Goal: Information Seeking & Learning: Learn about a topic

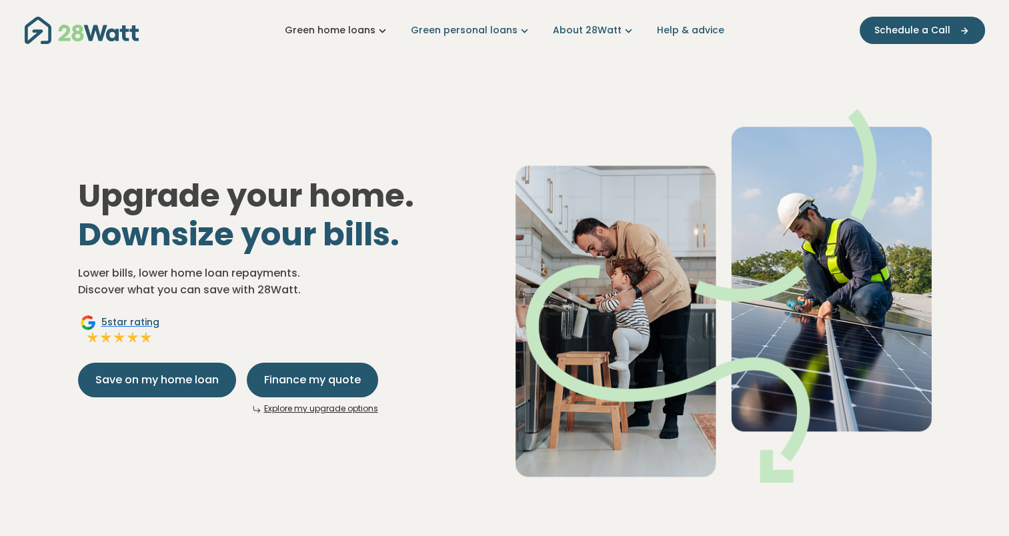
click at [383, 30] on icon "Main navigation" at bounding box center [382, 30] width 14 height 14
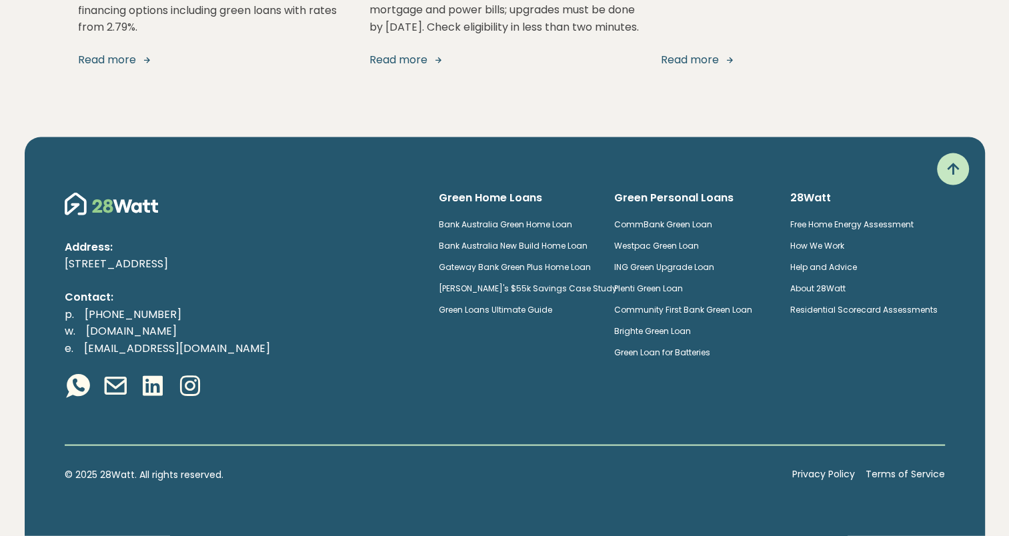
scroll to position [2702, 0]
click at [691, 269] on link "ING Green Upgrade Loan" at bounding box center [664, 266] width 100 height 11
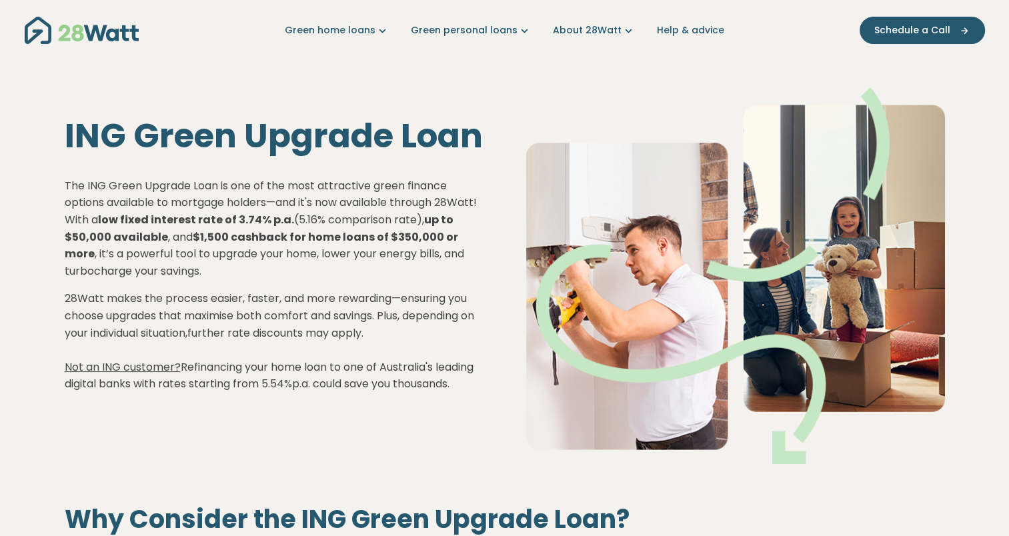
drag, startPoint x: 99, startPoint y: 186, endPoint x: 475, endPoint y: 205, distance: 376.5
click at [475, 205] on p "The ING Green Upgrade Loan is one of the most attractive green finance options …" at bounding box center [274, 228] width 419 height 103
drag, startPoint x: 475, startPoint y: 205, endPoint x: 312, endPoint y: 363, distance: 226.3
click at [373, 343] on p "28Watt makes the process easier, faster, and more rewarding—ensuring you choose…" at bounding box center [274, 341] width 419 height 103
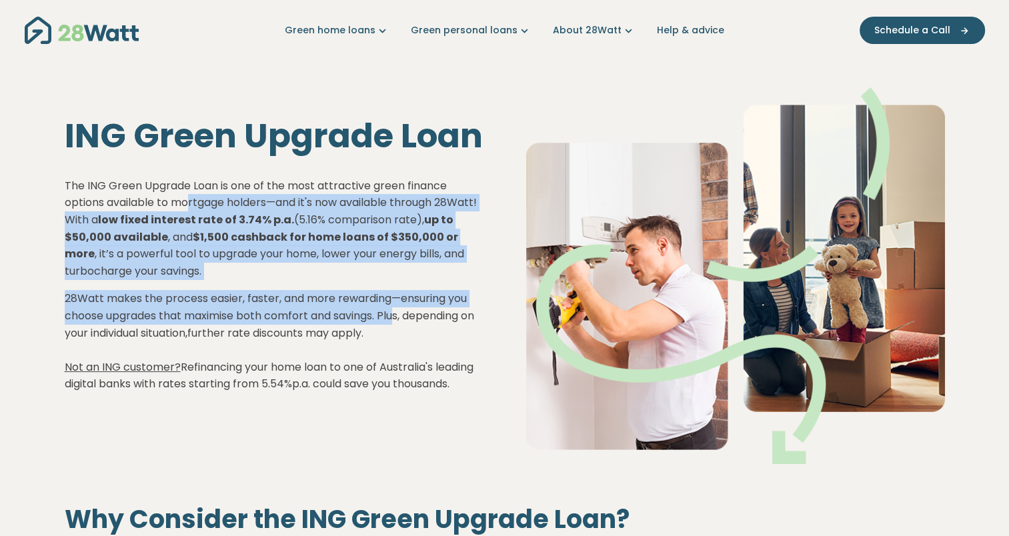
drag, startPoint x: 391, startPoint y: 301, endPoint x: 400, endPoint y: 306, distance: 9.8
click at [400, 306] on div "The ING Green Upgrade Loan is one of the most attractive green finance options …" at bounding box center [274, 284] width 419 height 215
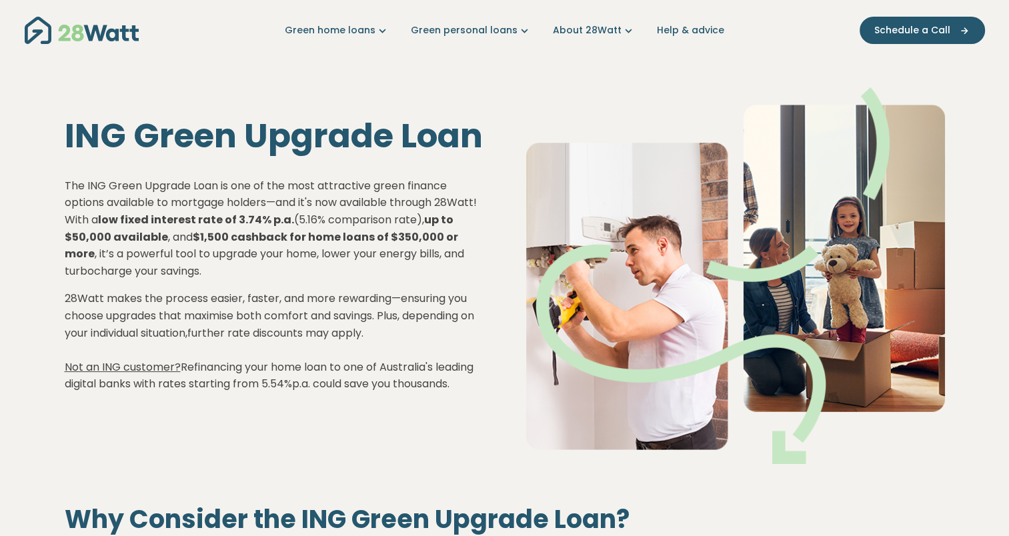
drag, startPoint x: 400, startPoint y: 306, endPoint x: 384, endPoint y: 382, distance: 77.7
click at [384, 382] on p "28Watt makes the process easier, faster, and more rewarding—ensuring you choose…" at bounding box center [274, 341] width 419 height 103
click at [134, 177] on p "The ING Green Upgrade Loan is one of the most attractive green finance options …" at bounding box center [274, 228] width 419 height 103
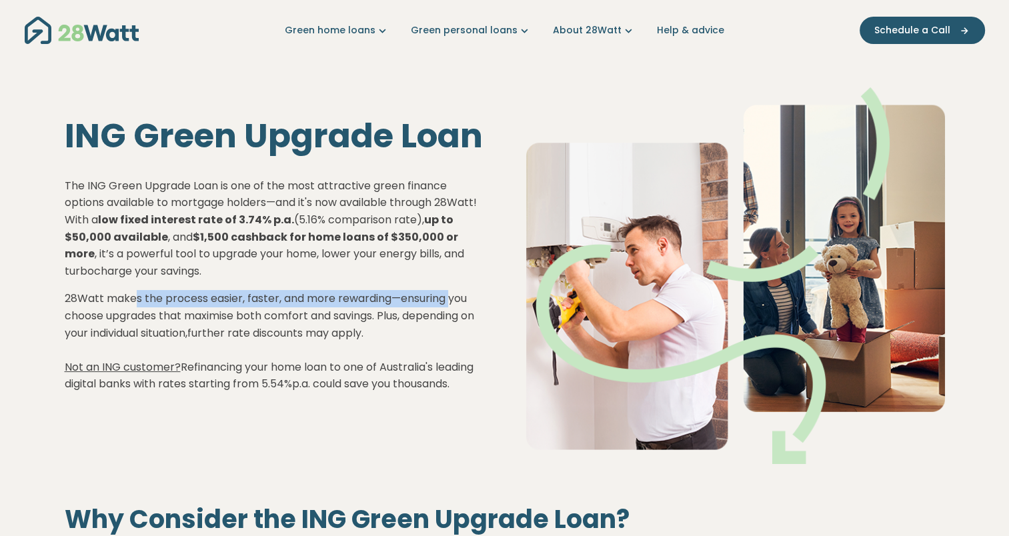
drag, startPoint x: 133, startPoint y: 281, endPoint x: 451, endPoint y: 291, distance: 317.5
click at [451, 291] on div "The ING Green Upgrade Loan is one of the most attractive green finance options …" at bounding box center [274, 284] width 419 height 215
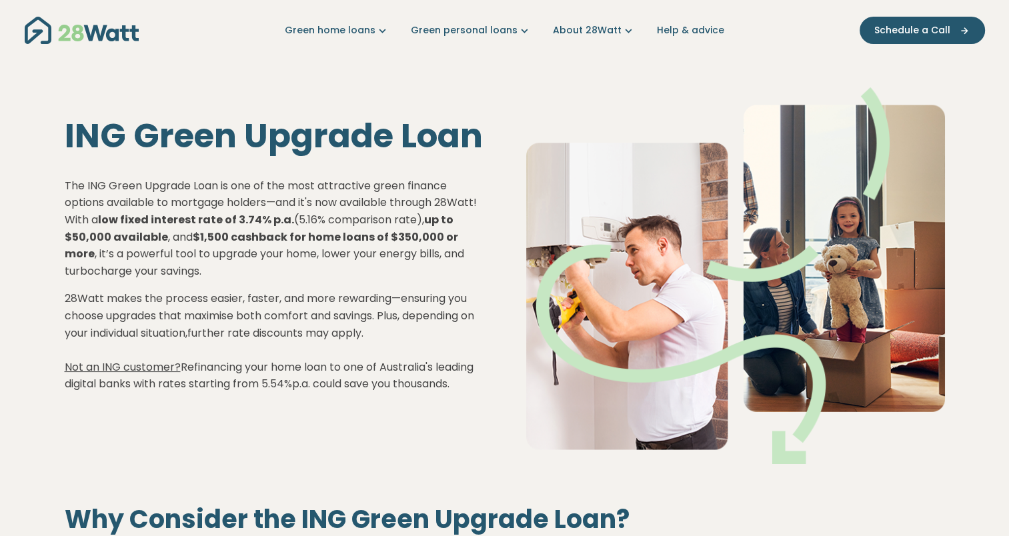
drag, startPoint x: 451, startPoint y: 291, endPoint x: 437, endPoint y: 373, distance: 82.4
click at [437, 373] on p "28Watt makes the process easier, faster, and more rewarding—ensuring you choose…" at bounding box center [274, 341] width 419 height 103
drag, startPoint x: 125, startPoint y: 288, endPoint x: 208, endPoint y: 297, distance: 83.2
click at [208, 297] on p "28Watt makes the process easier, faster, and more rewarding—ensuring you choose…" at bounding box center [274, 341] width 419 height 103
drag, startPoint x: 208, startPoint y: 297, endPoint x: 320, endPoint y: 373, distance: 135.0
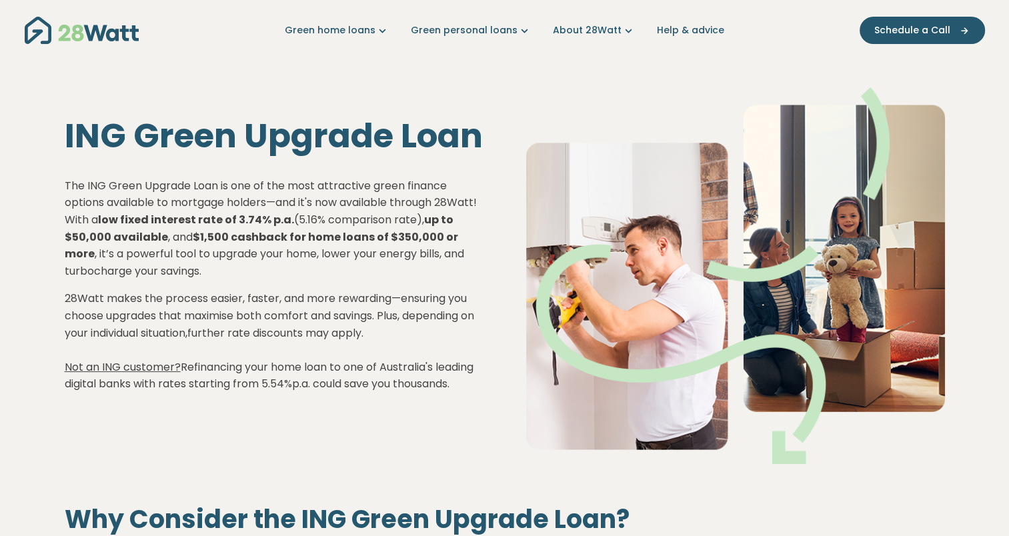
click at [329, 373] on p "28Watt makes the process easier, faster, and more rewarding—ensuring you choose…" at bounding box center [274, 341] width 419 height 103
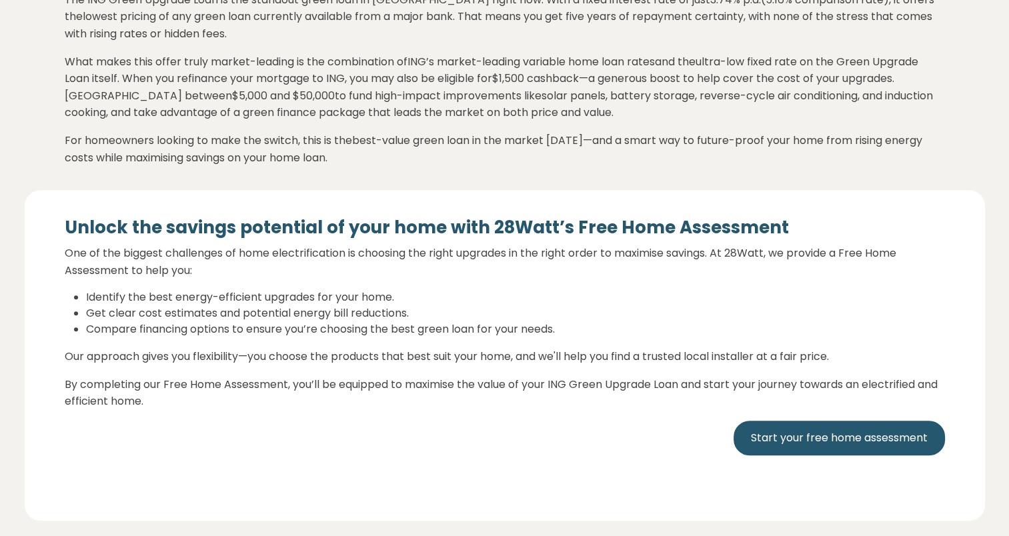
scroll to position [581, 0]
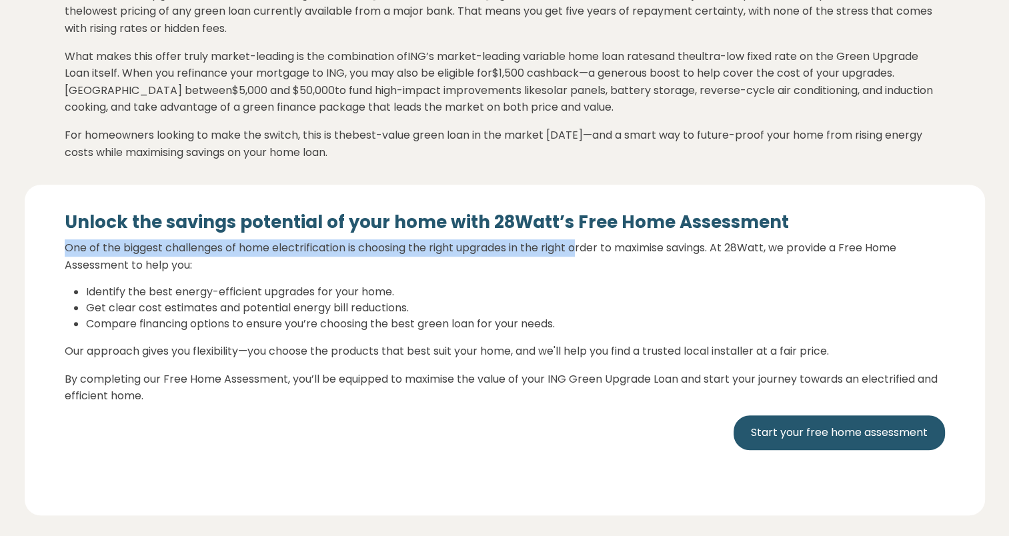
drag, startPoint x: 62, startPoint y: 245, endPoint x: 579, endPoint y: 246, distance: 517.3
click at [579, 246] on div "Unlock the savings potential of your home with 28Watt’s Free Home Assessment On…" at bounding box center [505, 350] width 960 height 330
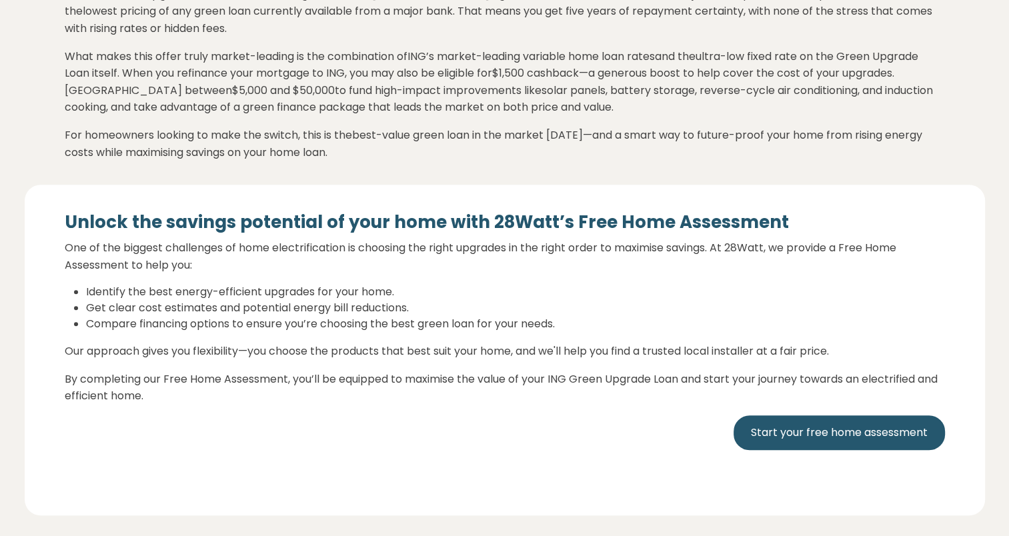
click at [296, 351] on p "Our approach gives you flexibility—you choose the products that best suit your …" at bounding box center [505, 351] width 880 height 17
drag, startPoint x: 205, startPoint y: 298, endPoint x: 423, endPoint y: 296, distance: 217.3
click at [423, 296] on ul "Identify the best energy-efficient upgrades for your home. Get clear cost estim…" at bounding box center [505, 308] width 880 height 48
drag, startPoint x: 423, startPoint y: 296, endPoint x: 195, endPoint y: 365, distance: 237.5
click at [195, 365] on div "Unlock the savings potential of your home with 28Watt’s Free Home Assessment On…" at bounding box center [505, 344] width 880 height 266
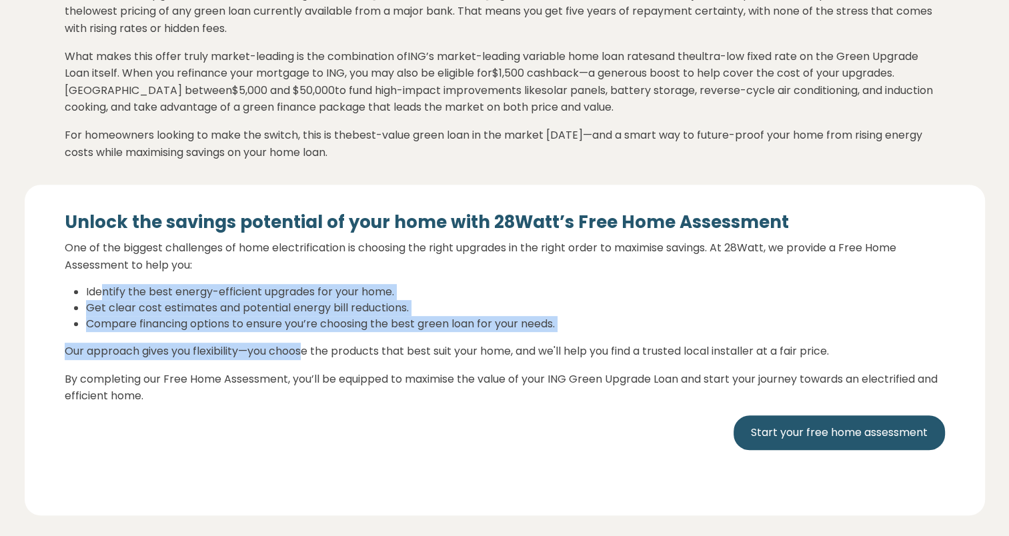
drag, startPoint x: 103, startPoint y: 293, endPoint x: 370, endPoint y: 344, distance: 272.1
click at [370, 344] on div "Unlock the savings potential of your home with 28Watt’s Free Home Assessment On…" at bounding box center [505, 344] width 880 height 266
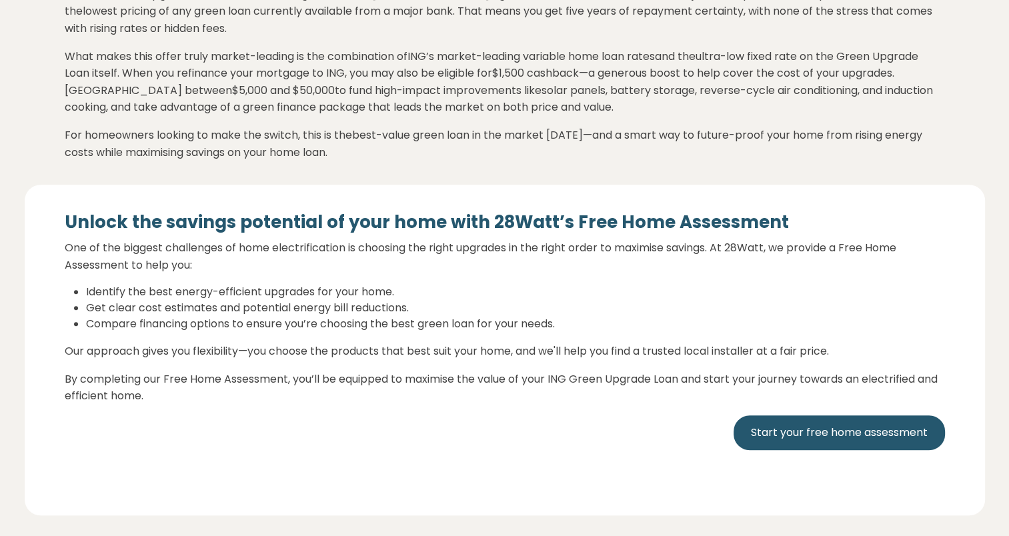
drag, startPoint x: 370, startPoint y: 344, endPoint x: 255, endPoint y: 404, distance: 129.4
click at [255, 404] on p "By completing our Free Home Assessment, you’ll be equipped to maximise the valu…" at bounding box center [505, 388] width 880 height 34
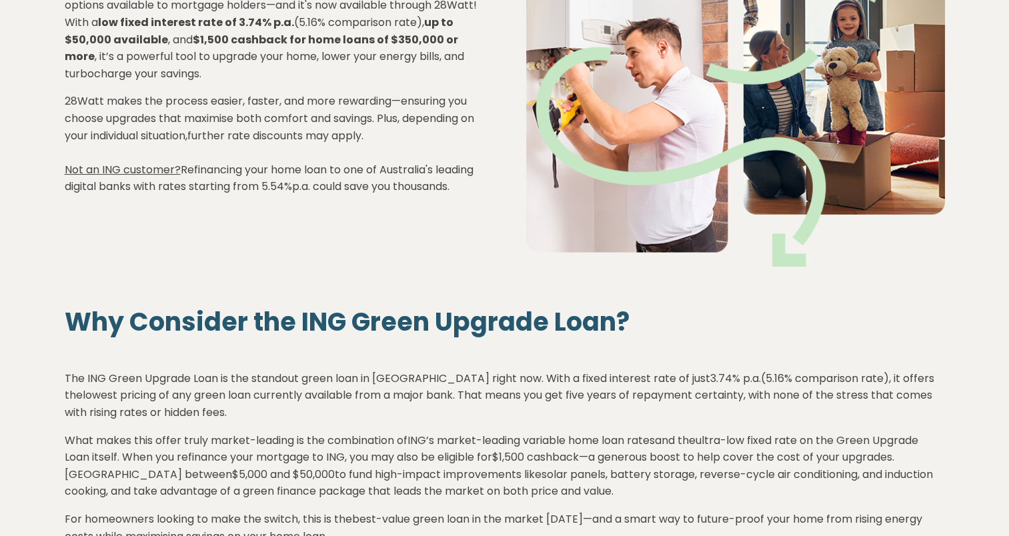
scroll to position [0, 0]
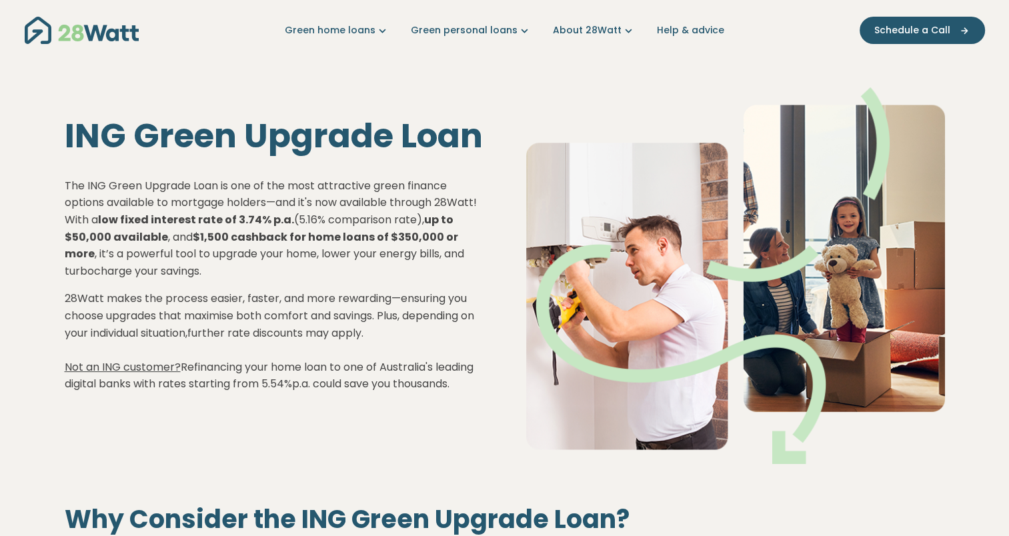
click at [97, 26] on img "Main navigation" at bounding box center [82, 30] width 114 height 27
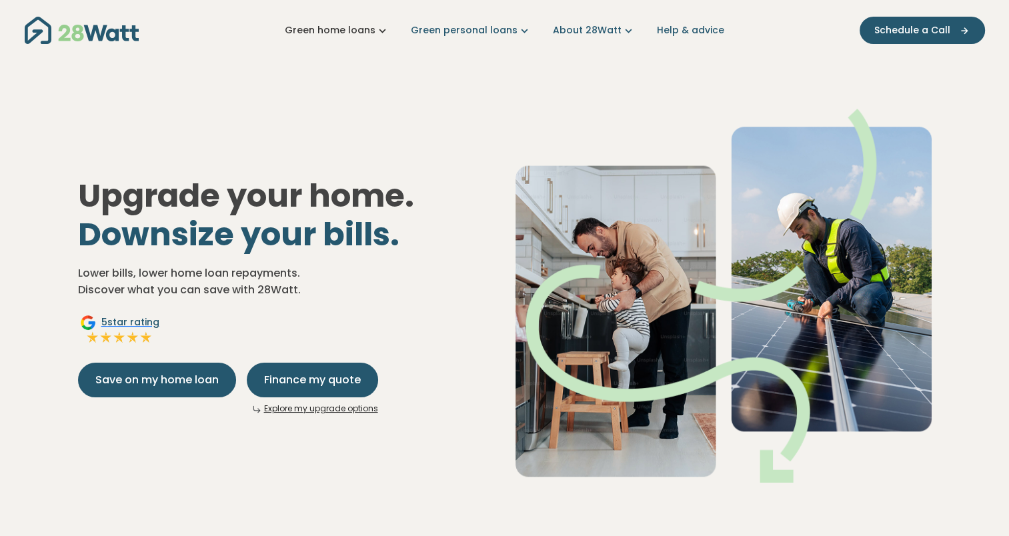
click at [363, 29] on link "Green home loans" at bounding box center [337, 30] width 105 height 14
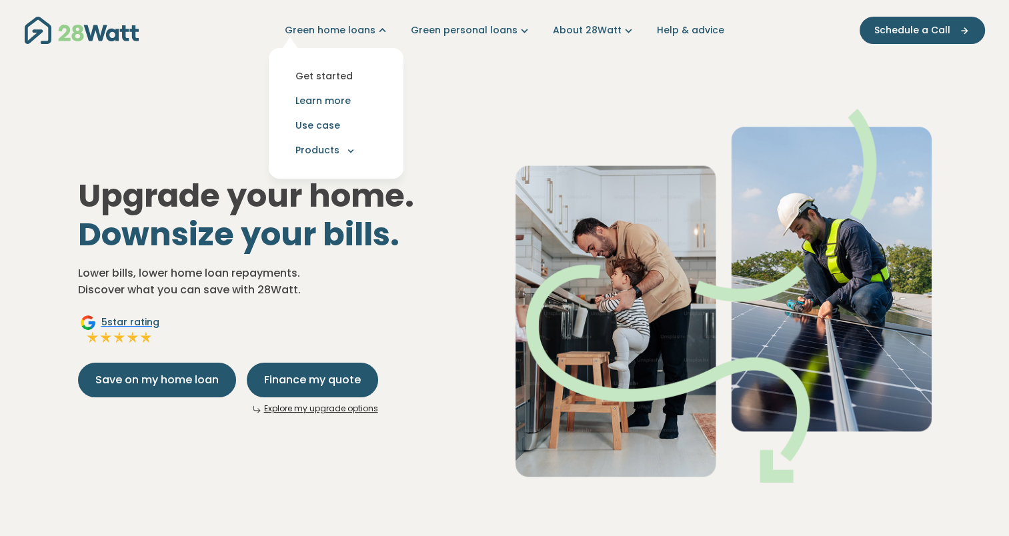
click at [333, 73] on link "Get started" at bounding box center [335, 76] width 113 height 25
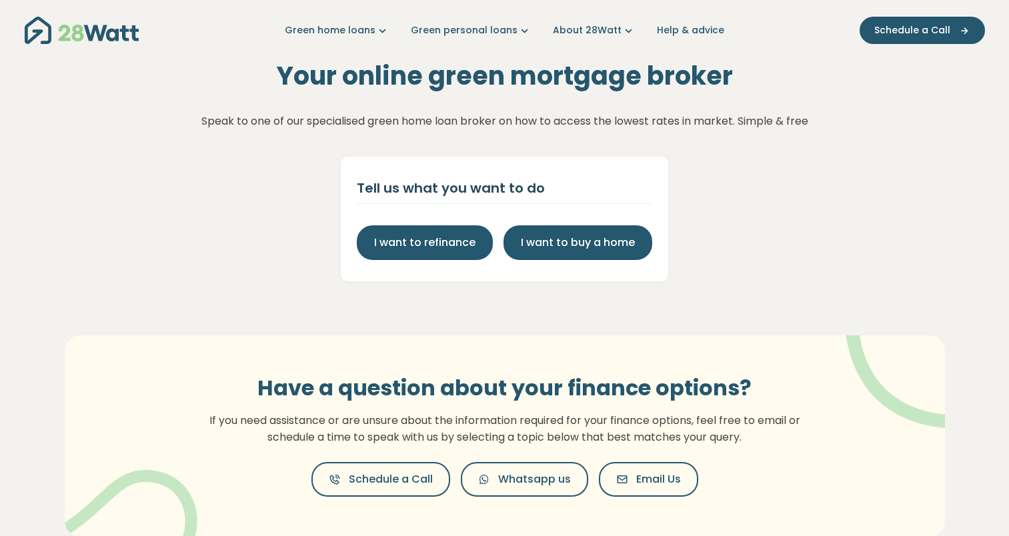
scroll to position [477, 0]
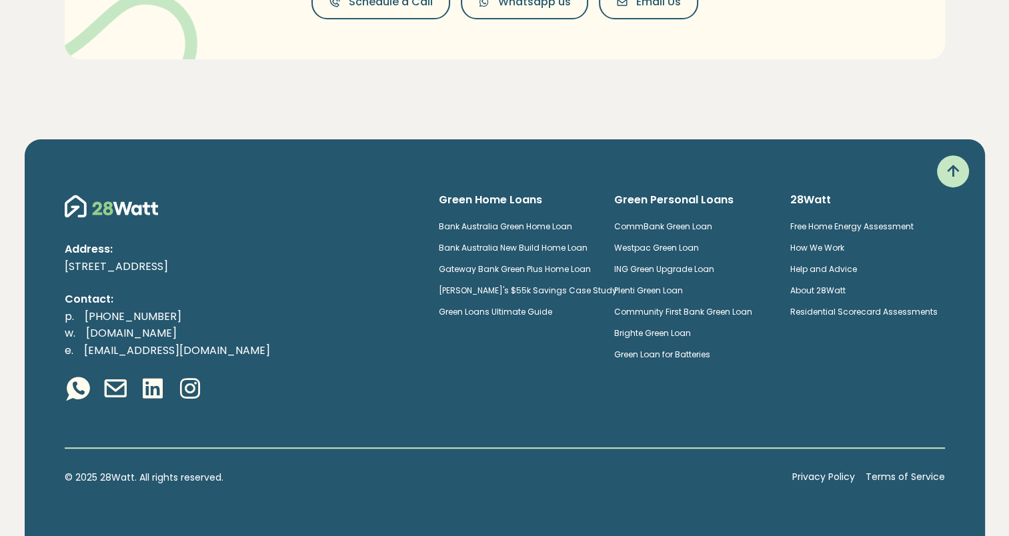
click at [703, 267] on link "ING Green Upgrade Loan" at bounding box center [664, 268] width 100 height 11
